Goal: Obtain resource: Obtain resource

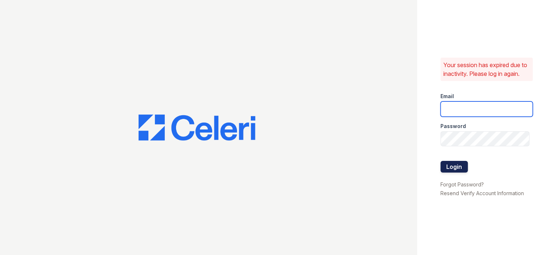
type input "[EMAIL_ADDRESS][DOMAIN_NAME]"
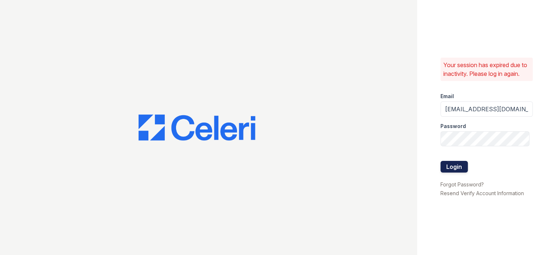
click at [449, 173] on button "Login" at bounding box center [454, 167] width 27 height 12
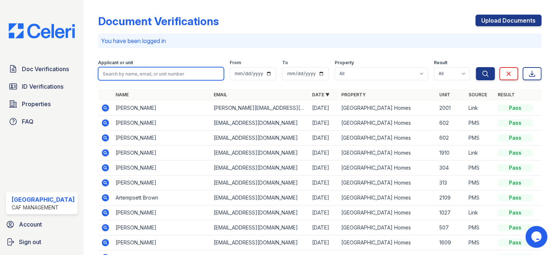
paste input "Gutierrez"
type input "Gutierrez"
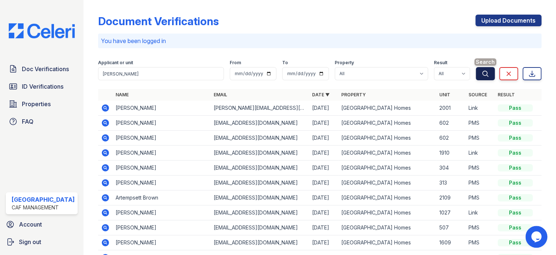
click at [483, 74] on icon "submit" at bounding box center [485, 73] width 5 height 5
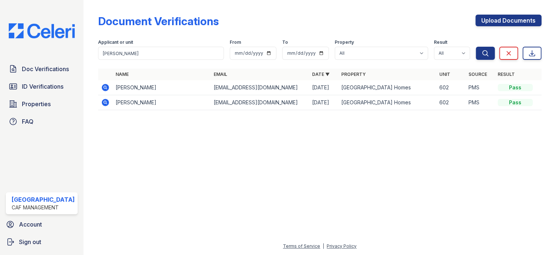
click at [105, 101] on icon at bounding box center [105, 102] width 7 height 7
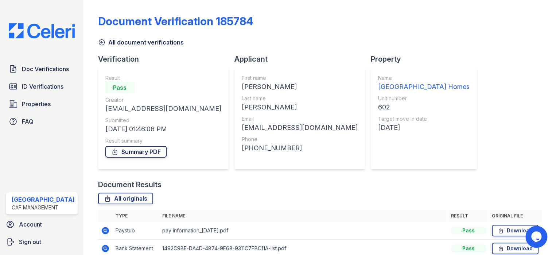
click at [136, 150] on link "Summary PDF" at bounding box center [135, 152] width 61 height 12
click at [44, 65] on span "Doc Verifications" at bounding box center [45, 69] width 47 height 9
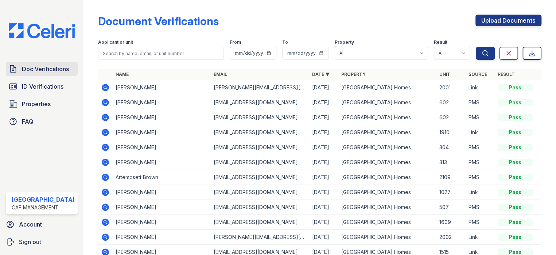
drag, startPoint x: 51, startPoint y: 72, endPoint x: 67, endPoint y: 72, distance: 16.1
click at [51, 72] on span "Doc Verifications" at bounding box center [45, 69] width 47 height 9
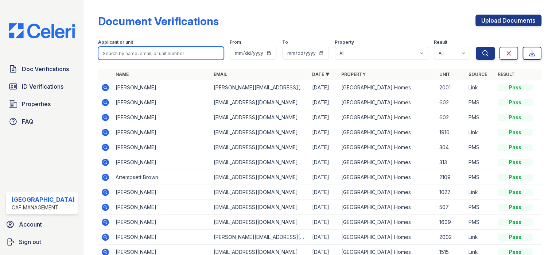
paste input "[PERSON_NAME]"
type input "[PERSON_NAME]"
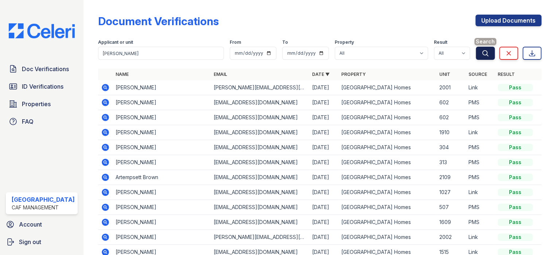
click at [483, 54] on icon "submit" at bounding box center [485, 53] width 7 height 7
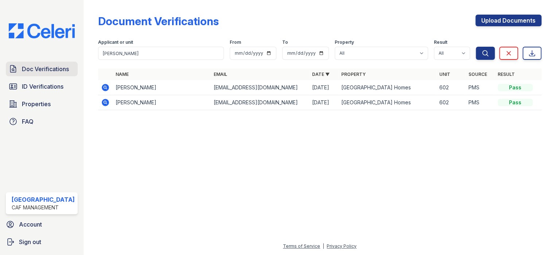
click at [51, 66] on span "Doc Verifications" at bounding box center [45, 69] width 47 height 9
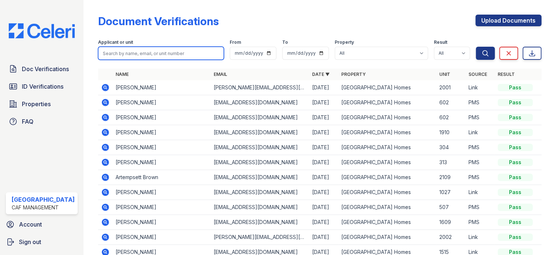
paste input "[PERSON_NAME]"
type input "[PERSON_NAME]"
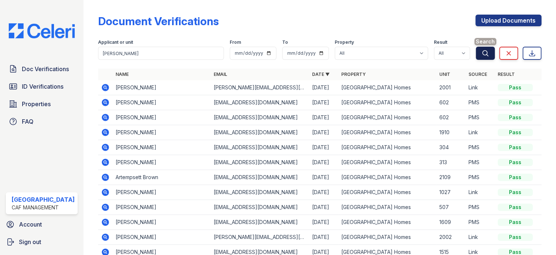
click at [489, 57] on button "Search" at bounding box center [485, 53] width 19 height 13
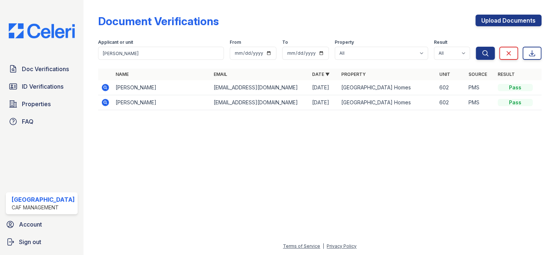
click at [102, 103] on icon at bounding box center [105, 102] width 7 height 7
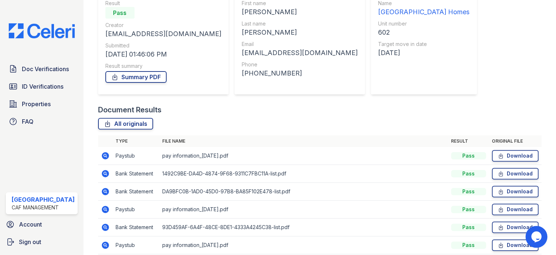
scroll to position [123, 0]
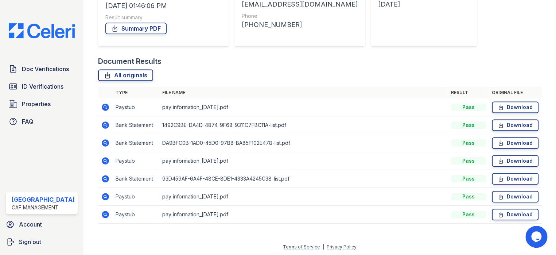
click at [102, 109] on icon at bounding box center [105, 107] width 7 height 7
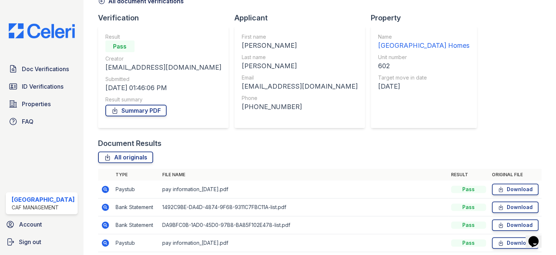
scroll to position [109, 0]
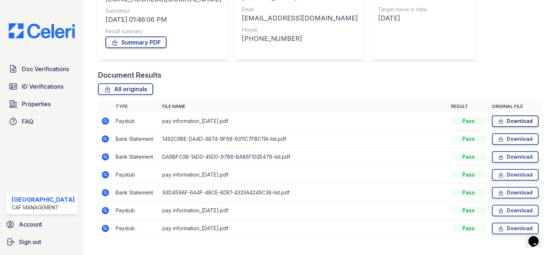
click at [505, 120] on link "Download" at bounding box center [515, 121] width 47 height 12
click at [515, 173] on link "Download" at bounding box center [515, 175] width 47 height 12
click at [516, 212] on link "Download" at bounding box center [515, 211] width 47 height 12
click at [506, 229] on link "Download" at bounding box center [515, 229] width 47 height 12
click at [138, 43] on link "Summary PDF" at bounding box center [135, 42] width 61 height 12
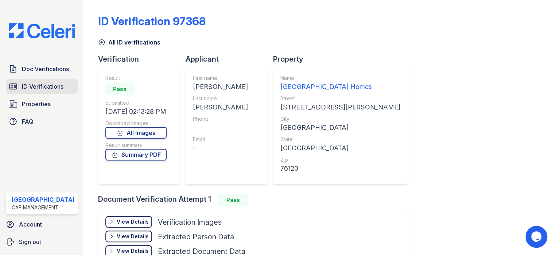
click at [36, 89] on span "ID Verifications" at bounding box center [43, 86] width 42 height 9
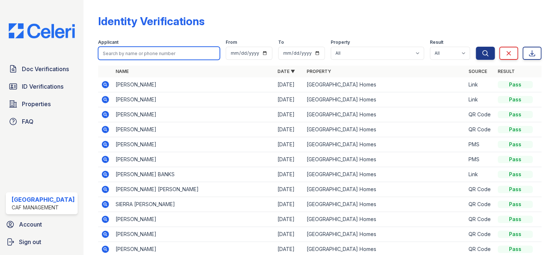
paste input "[PERSON_NAME]"
type input "[PERSON_NAME]"
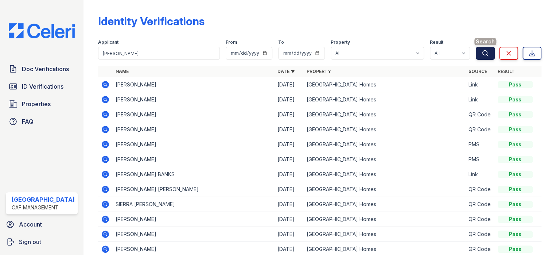
click at [482, 51] on icon "submit" at bounding box center [485, 53] width 7 height 7
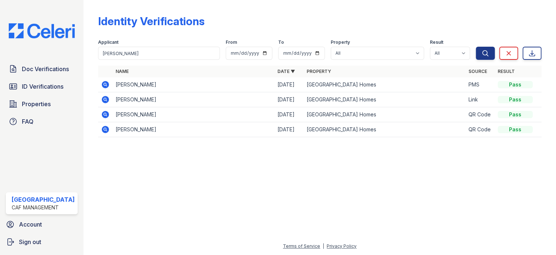
click at [101, 84] on icon at bounding box center [105, 84] width 9 height 9
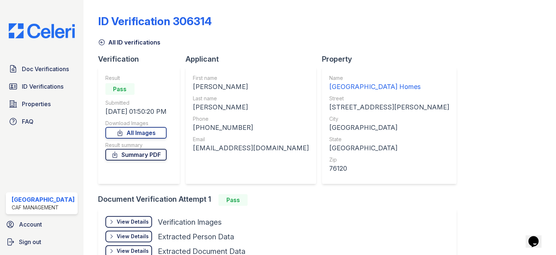
click at [136, 156] on link "Summary PDF" at bounding box center [135, 155] width 61 height 12
click at [34, 65] on span "Doc Verifications" at bounding box center [45, 69] width 47 height 9
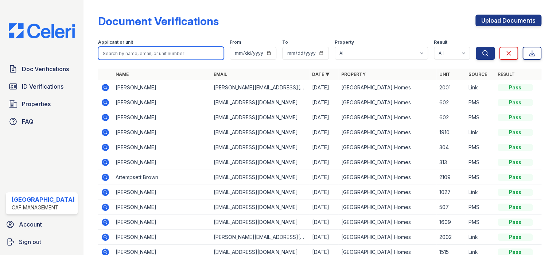
paste input "Alicia"
type input "Alicia"
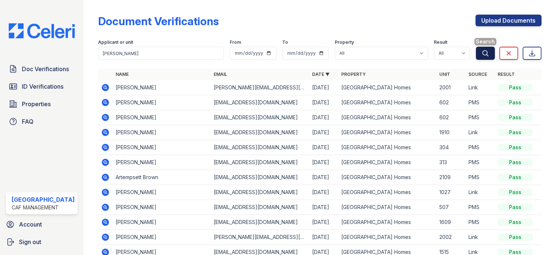
click at [483, 53] on icon "submit" at bounding box center [485, 52] width 5 height 5
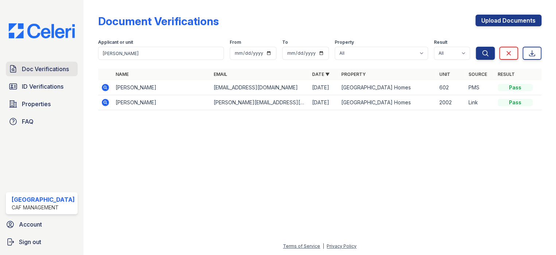
click at [46, 70] on span "Doc Verifications" at bounding box center [45, 69] width 47 height 9
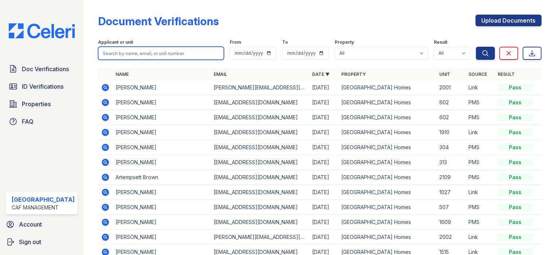
paste input "Alicia"
type input "Alicia"
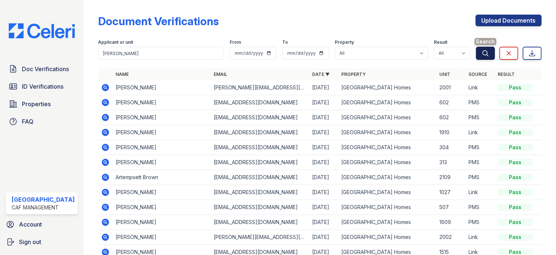
click at [483, 55] on icon "submit" at bounding box center [485, 52] width 5 height 5
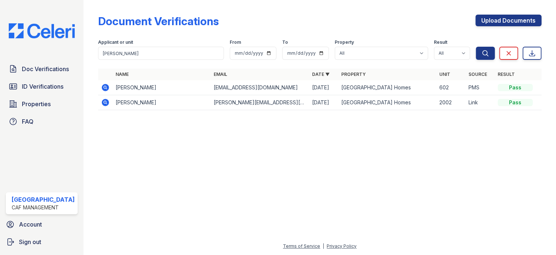
click at [104, 87] on icon at bounding box center [105, 87] width 2 height 2
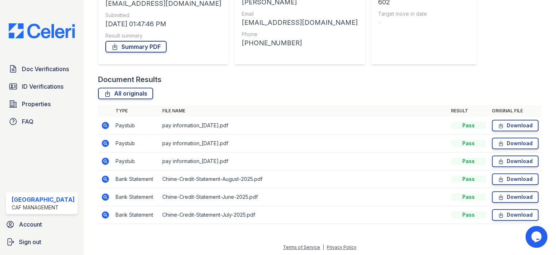
scroll to position [105, 0]
click at [518, 128] on link "Download" at bounding box center [515, 125] width 47 height 12
click at [505, 143] on link "Download" at bounding box center [515, 143] width 47 height 12
click at [502, 159] on link "Download" at bounding box center [515, 161] width 47 height 12
click at [104, 178] on icon at bounding box center [105, 178] width 2 height 2
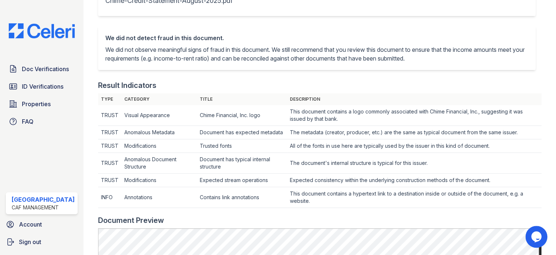
scroll to position [292, 0]
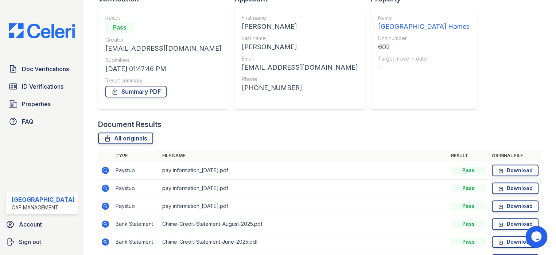
scroll to position [105, 0]
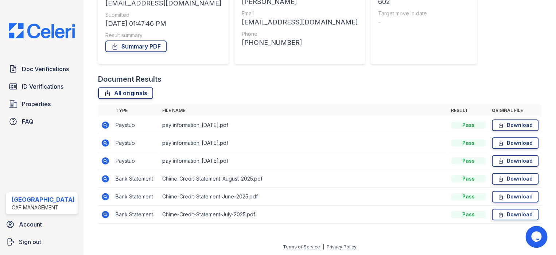
click at [104, 195] on icon at bounding box center [105, 196] width 2 height 2
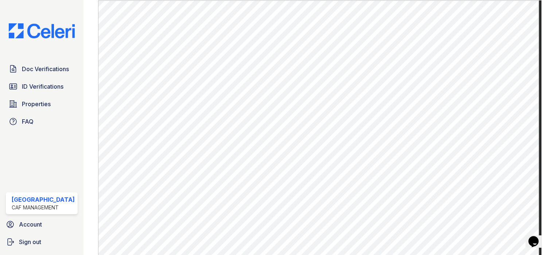
scroll to position [398, 0]
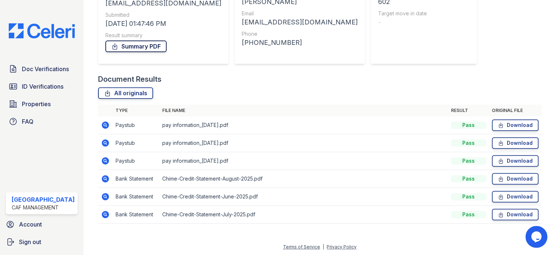
click at [136, 48] on link "Summary PDF" at bounding box center [135, 46] width 61 height 12
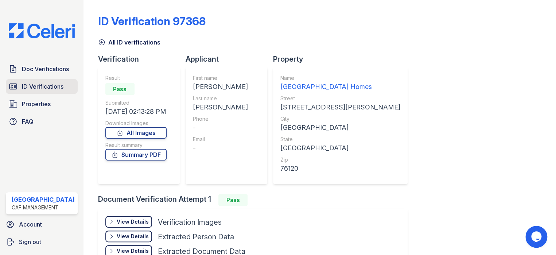
click at [54, 84] on span "ID Verifications" at bounding box center [43, 86] width 42 height 9
